Goal: Task Accomplishment & Management: Complete application form

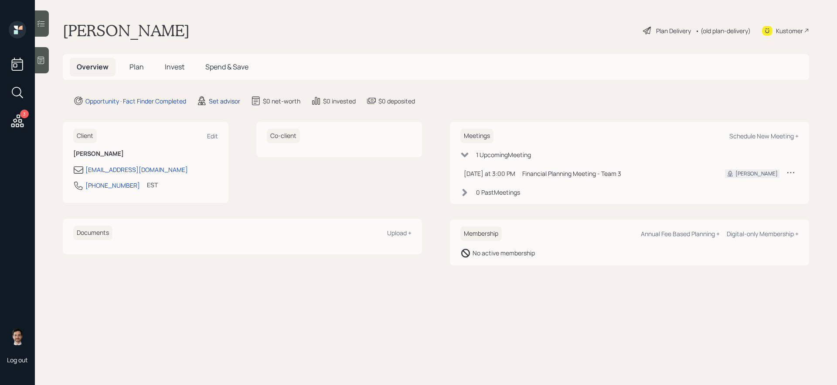
click at [221, 98] on div "Set advisor" at bounding box center [224, 100] width 31 height 9
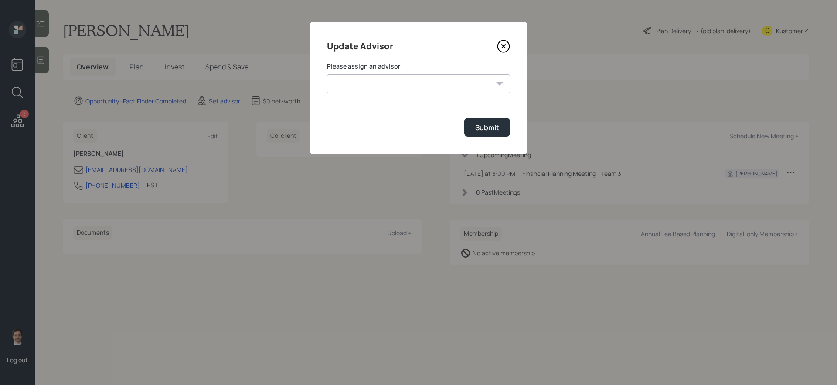
click at [380, 78] on select "[PERSON_NAME] [PERSON_NAME] [PERSON_NAME] [PERSON_NAME] End [PERSON_NAME] [PERS…" at bounding box center [418, 83] width 183 height 19
select select "ef6b64e1-8f62-4a74-b865-a7df4b35b836"
click at [327, 74] on select "[PERSON_NAME] [PERSON_NAME] [PERSON_NAME] [PERSON_NAME] End [PERSON_NAME] [PERS…" at bounding box center [418, 83] width 183 height 19
click at [487, 126] on div "Submit" at bounding box center [487, 128] width 24 height 10
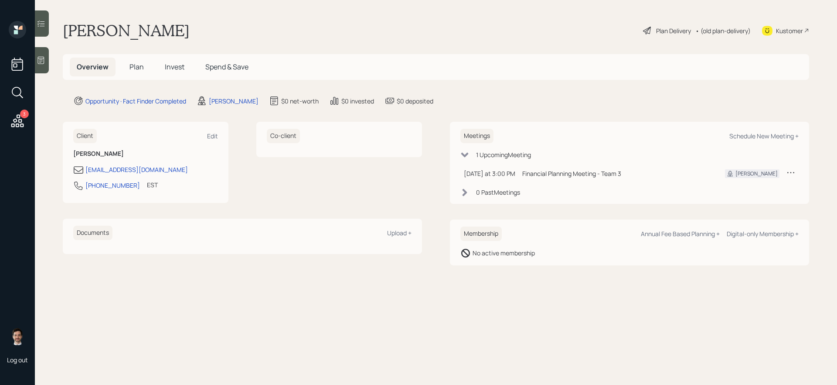
click at [137, 68] on span "Plan" at bounding box center [137, 67] width 14 height 10
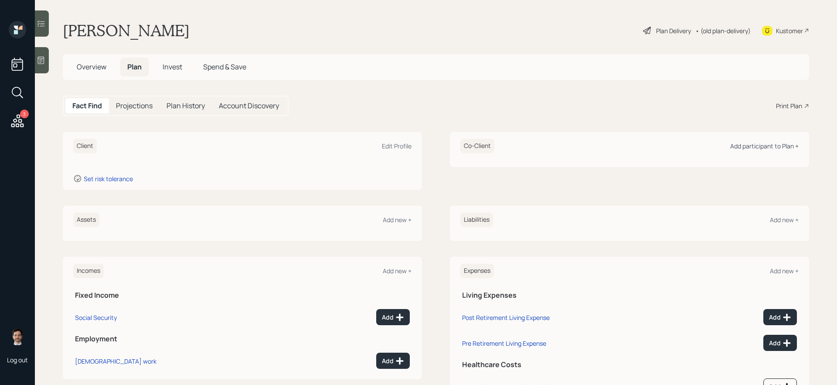
click at [641, 147] on div "Add participant to Plan +" at bounding box center [765, 146] width 68 height 8
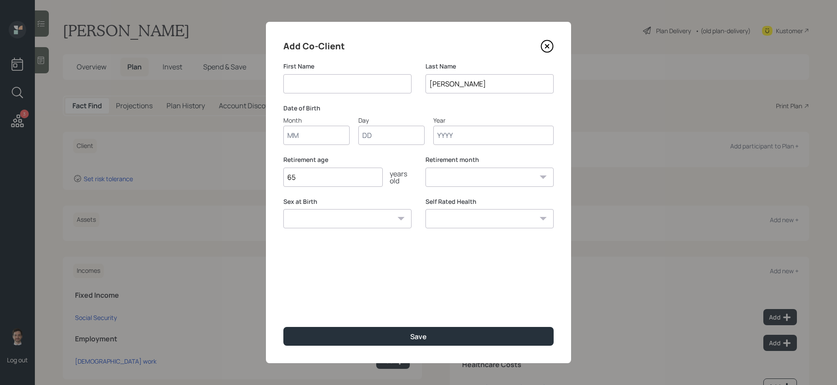
drag, startPoint x: 385, startPoint y: 83, endPoint x: 389, endPoint y: 74, distance: 10.3
click at [385, 83] on input at bounding box center [347, 83] width 128 height 19
type input "Wife"
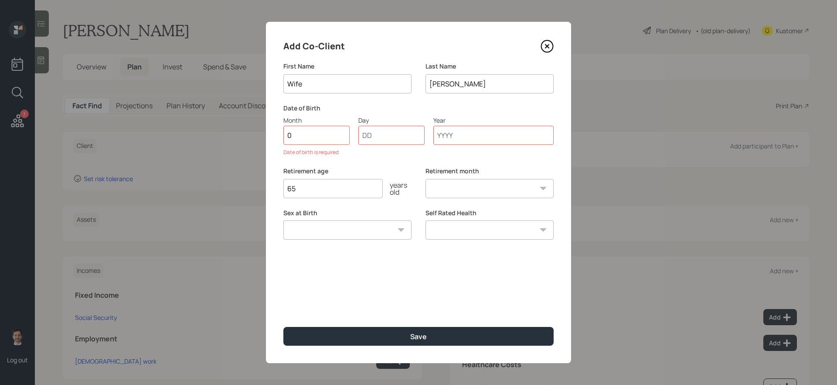
type input "02"
type input "01"
type input "1950"
select select "2"
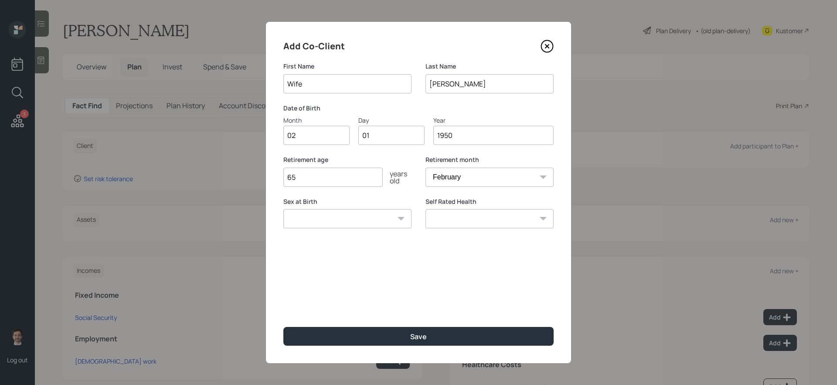
type input "1950"
click at [283, 324] on button "Save" at bounding box center [418, 336] width 270 height 19
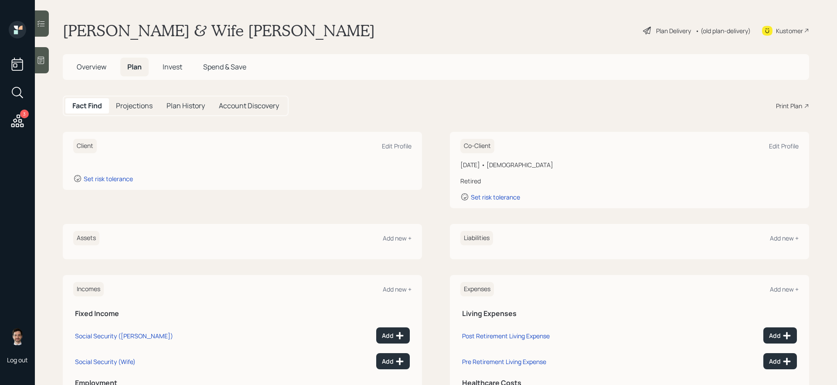
scroll to position [85, 0]
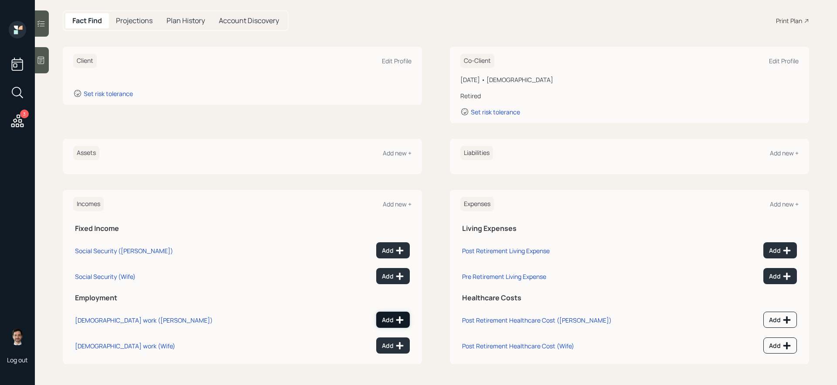
click at [394, 318] on div "Add" at bounding box center [393, 319] width 22 height 9
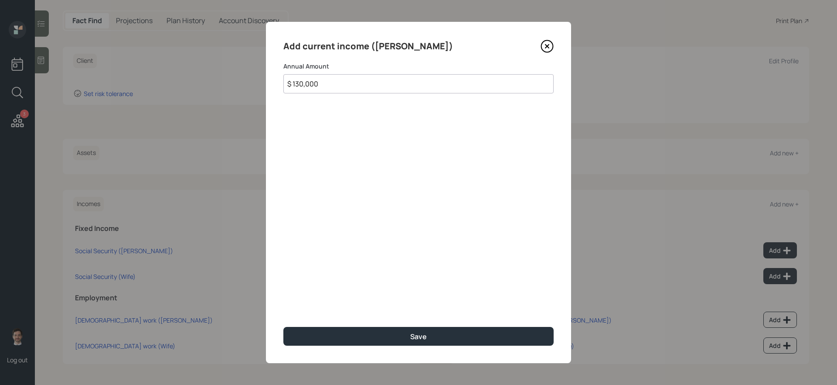
type input "$ 130,000"
click at [283, 324] on button "Save" at bounding box center [418, 336] width 270 height 19
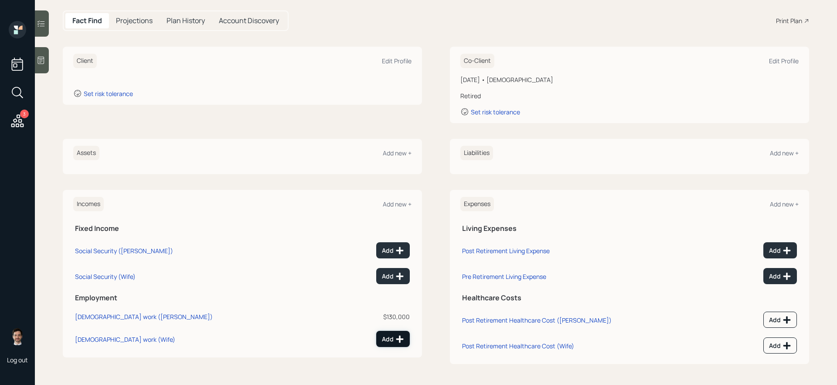
click at [386, 324] on div "Add" at bounding box center [393, 339] width 22 height 9
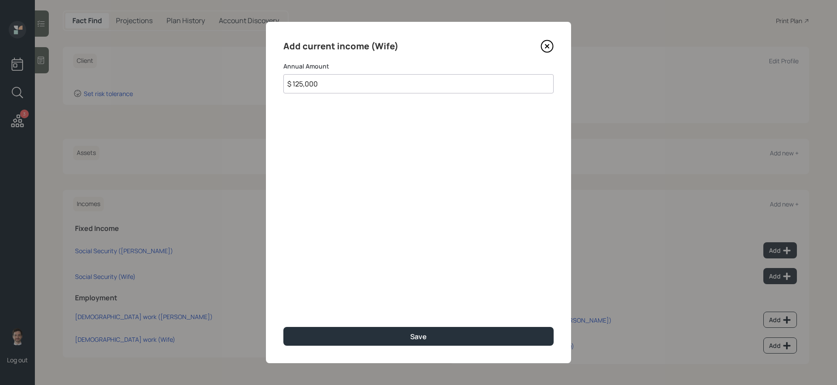
type input "$ 125,000"
click at [283, 324] on button "Save" at bounding box center [418, 336] width 270 height 19
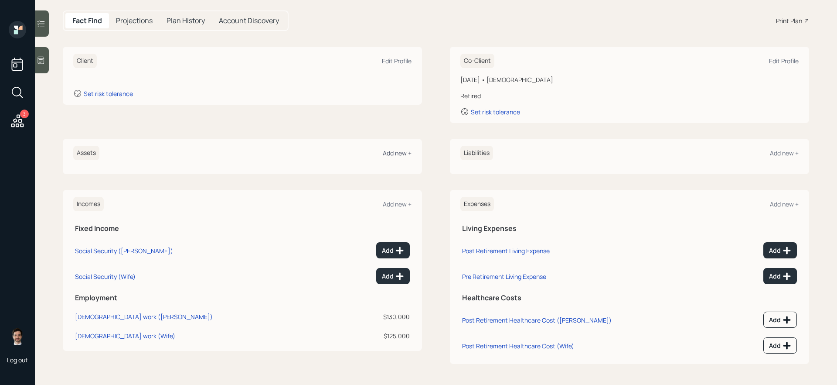
click at [401, 149] on div "Add new +" at bounding box center [397, 153] width 29 height 8
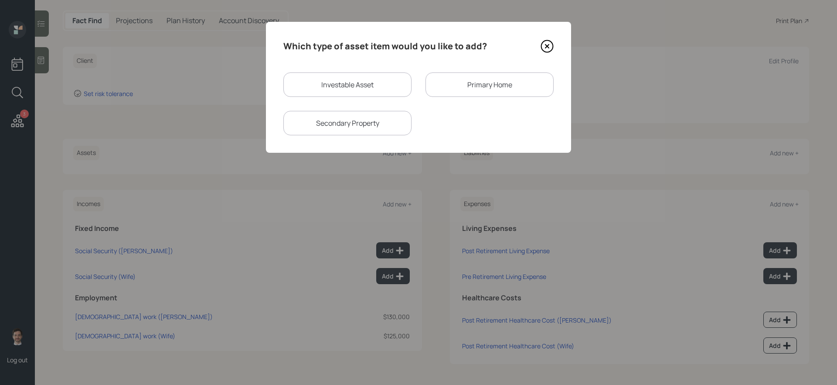
click at [388, 87] on div "Investable Asset" at bounding box center [347, 84] width 128 height 24
select select "taxable"
select select "balanced"
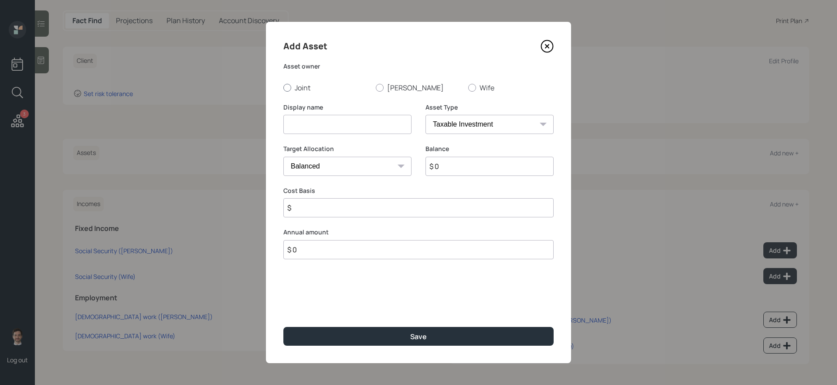
click at [310, 88] on label "Joint" at bounding box center [325, 88] width 85 height 10
click at [283, 88] on input "Joint" at bounding box center [283, 87] width 0 height 0
radio input "true"
click at [310, 123] on input at bounding box center [347, 124] width 128 height 19
type input "High Yield Savings"
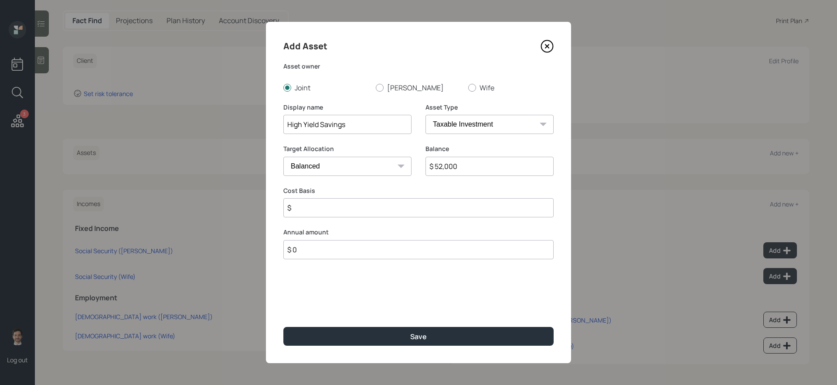
type input "$ 52,000"
select select "uninvested"
type input "$ 52,000"
click at [283, 324] on button "Save" at bounding box center [418, 336] width 270 height 19
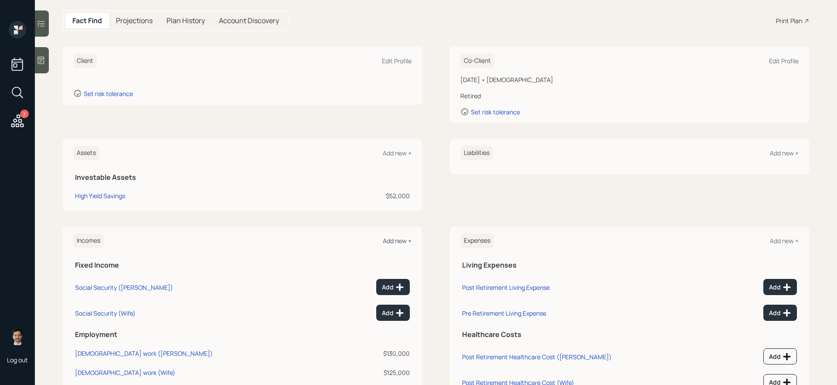
click at [387, 239] on div "Add new +" at bounding box center [397, 240] width 29 height 8
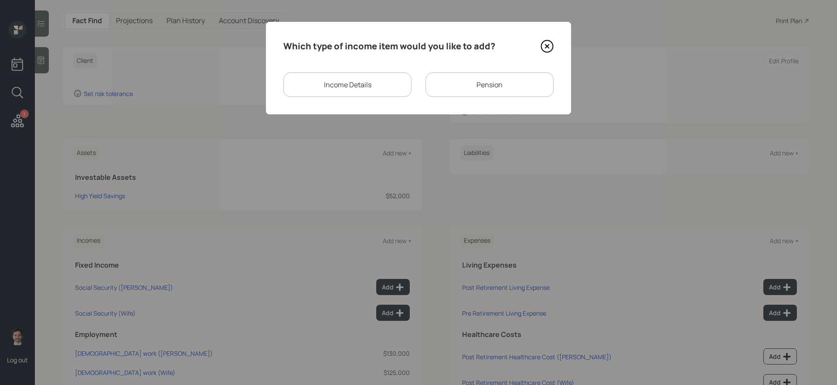
click at [374, 86] on div "Income Details" at bounding box center [347, 84] width 128 height 24
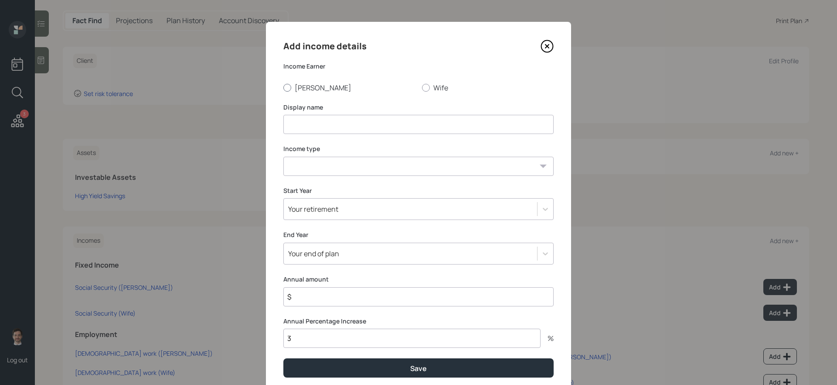
click at [317, 87] on label "David" at bounding box center [349, 88] width 132 height 10
click at [283, 87] on input "David" at bounding box center [283, 87] width 0 height 0
radio input "true"
click at [320, 120] on input at bounding box center [418, 124] width 270 height 19
click at [283, 324] on button "Save" at bounding box center [418, 367] width 270 height 19
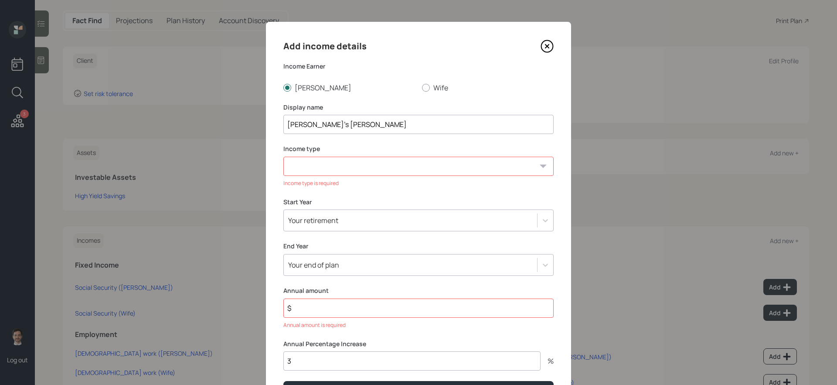
type input "David's Roth IRA"
click at [546, 43] on icon at bounding box center [547, 46] width 13 height 13
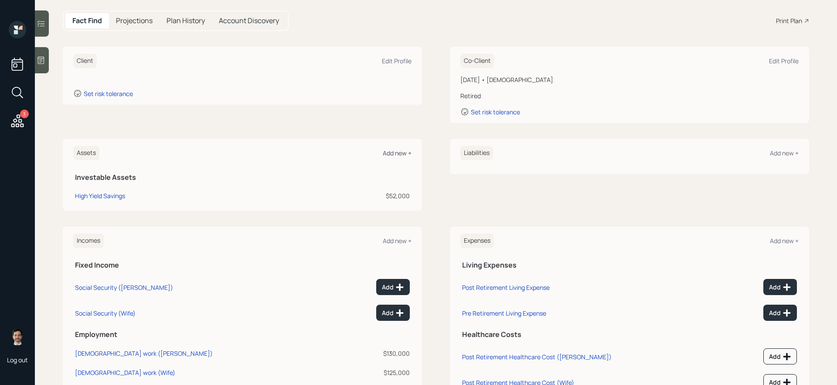
click at [389, 155] on div "Add new +" at bounding box center [397, 153] width 29 height 8
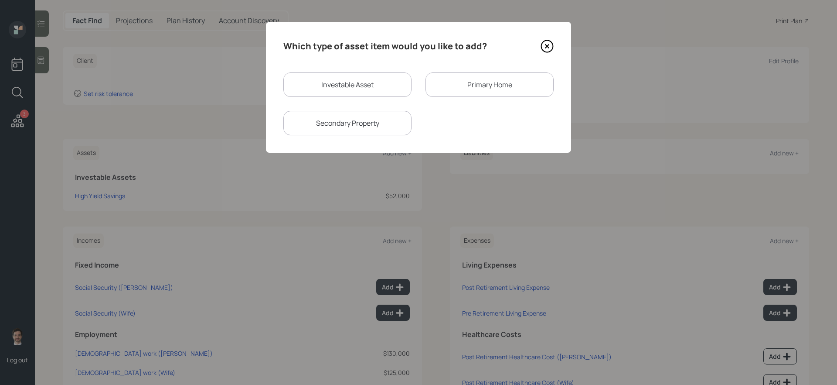
click at [376, 87] on div "Investable Asset" at bounding box center [347, 84] width 128 height 24
select select "taxable"
select select "balanced"
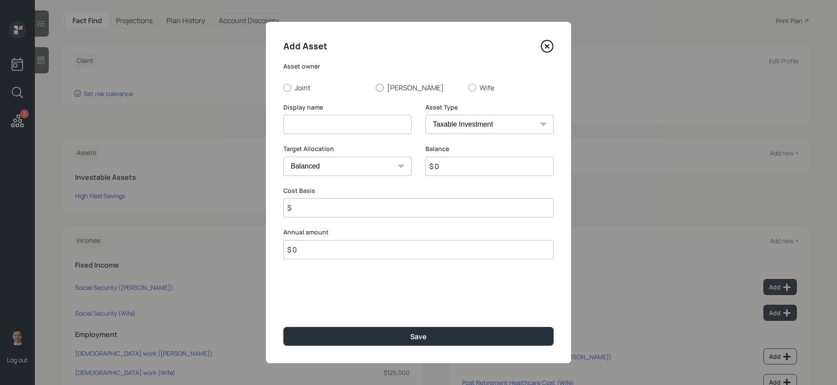
click at [379, 87] on div at bounding box center [380, 88] width 8 height 8
click at [376, 87] on input "David" at bounding box center [376, 87] width 0 height 0
radio input "true"
type input "David's Roth IRA"
select select "roth_ira"
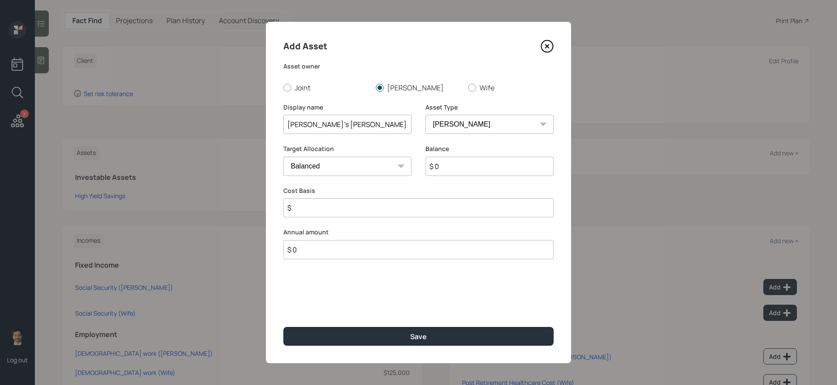
type input "$"
type input "$ 1,000"
type input "$ 0"
click at [283, 324] on button "Save" at bounding box center [418, 336] width 270 height 19
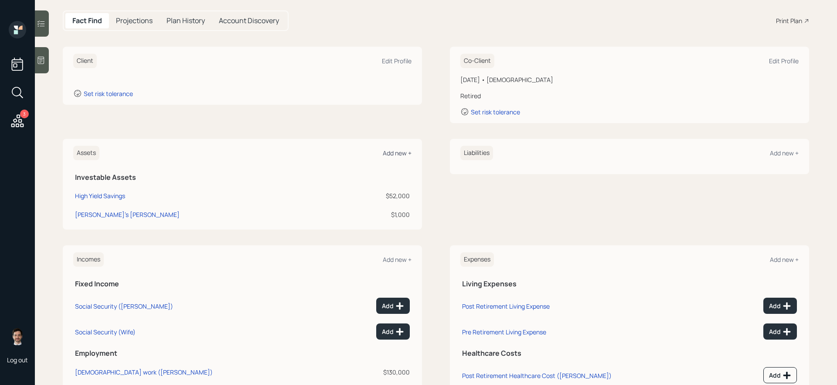
click at [395, 149] on div "Add new +" at bounding box center [397, 153] width 29 height 8
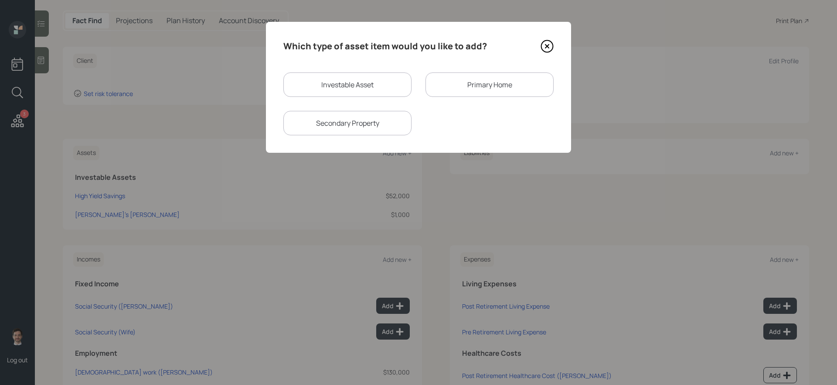
click at [364, 89] on div "Investable Asset" at bounding box center [347, 84] width 128 height 24
select select "taxable"
select select "balanced"
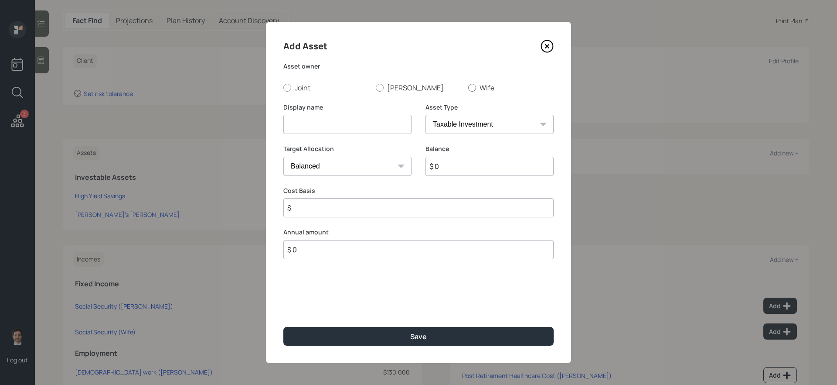
click at [479, 87] on label "Wife" at bounding box center [510, 88] width 85 height 10
click at [468, 87] on input "Wife" at bounding box center [468, 87] width 0 height 0
radio input "true"
click at [396, 123] on input at bounding box center [347, 124] width 128 height 19
type input "Wife's 401k"
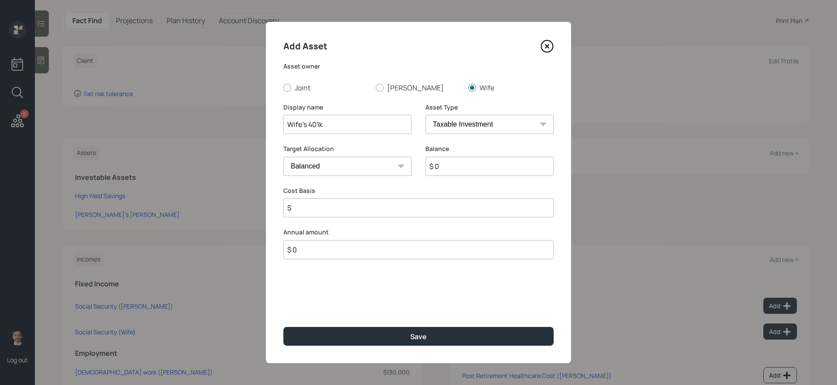
select select "company_sponsored"
type input "$ 100,000"
type input "6"
type input "3"
type input "a"
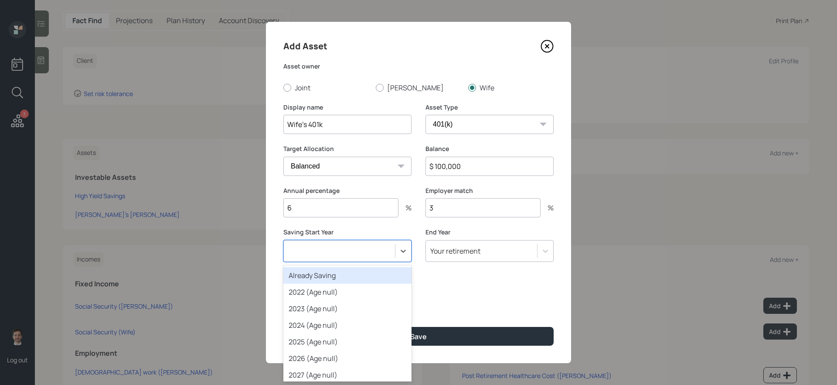
click at [283, 324] on button "Save" at bounding box center [418, 336] width 270 height 19
